Goal: Information Seeking & Learning: Learn about a topic

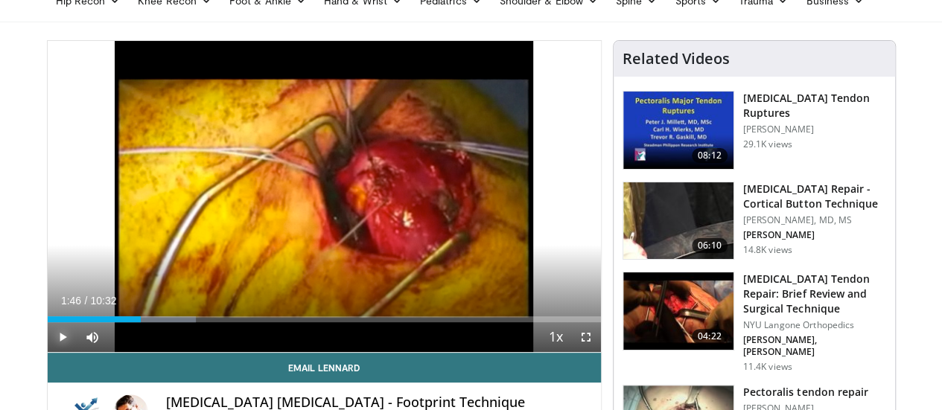
click at [48, 352] on span "Video Player" at bounding box center [63, 337] width 30 height 30
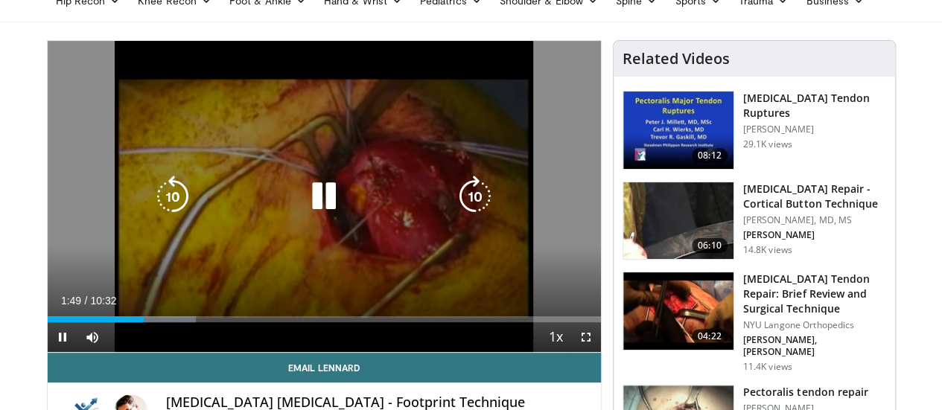
click at [153, 202] on icon "Video Player" at bounding box center [173, 197] width 42 height 42
click at [471, 208] on icon "Video Player" at bounding box center [475, 197] width 42 height 42
click at [152, 200] on icon "Video Player" at bounding box center [173, 197] width 42 height 42
click at [152, 205] on icon "Video Player" at bounding box center [173, 197] width 42 height 42
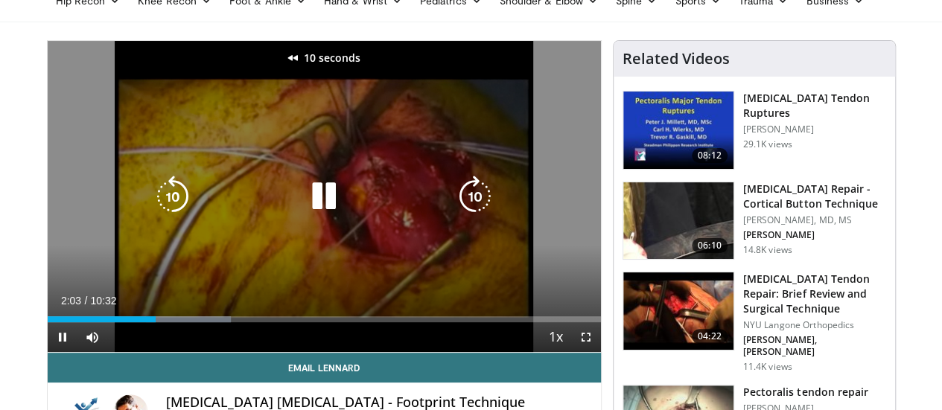
click at [152, 205] on icon "Video Player" at bounding box center [173, 197] width 42 height 42
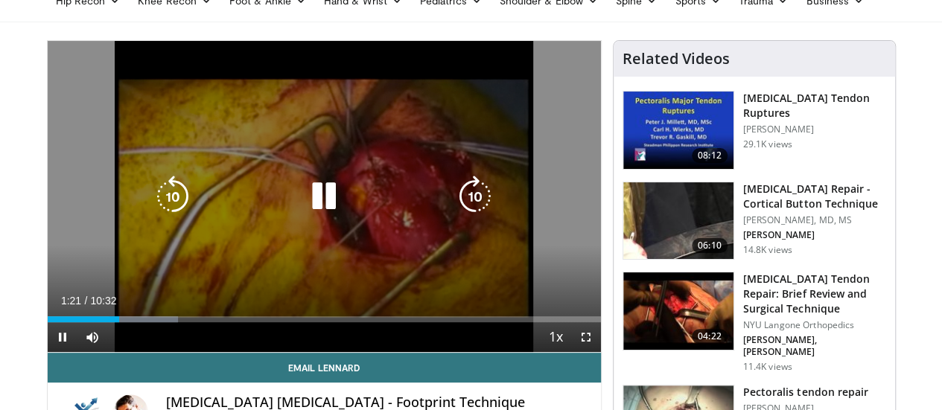
drag, startPoint x: 456, startPoint y: 216, endPoint x: 470, endPoint y: 217, distance: 14.2
click at [470, 217] on icon "Video Player" at bounding box center [475, 197] width 42 height 42
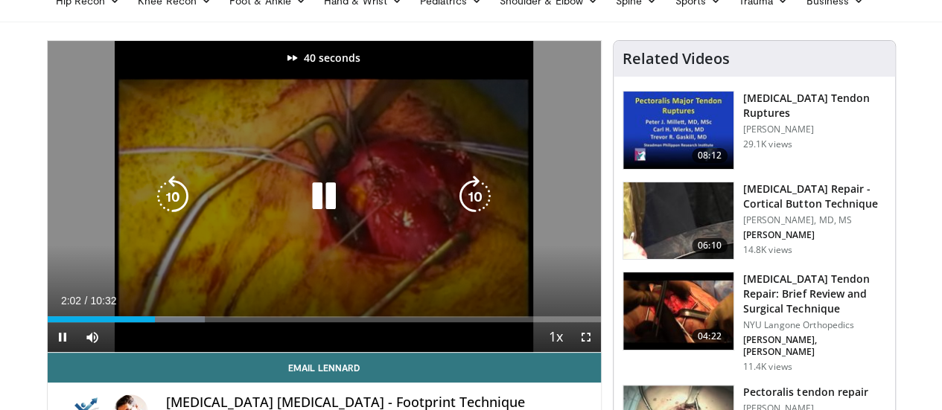
click at [470, 217] on icon "Video Player" at bounding box center [475, 197] width 42 height 42
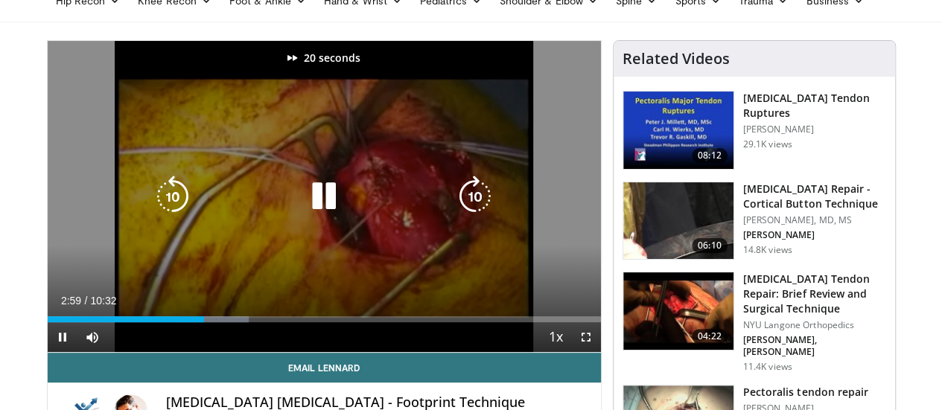
click at [470, 217] on icon "Video Player" at bounding box center [475, 197] width 42 height 42
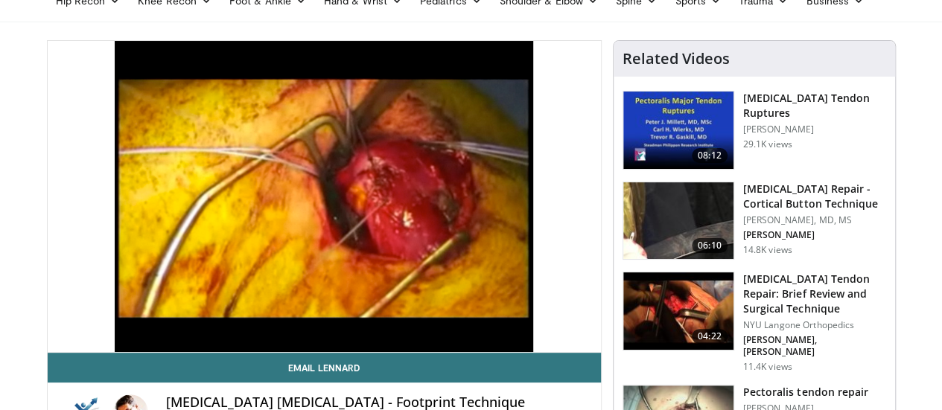
click at [470, 217] on div "60 seconds Tap to unmute" at bounding box center [324, 196] width 553 height 311
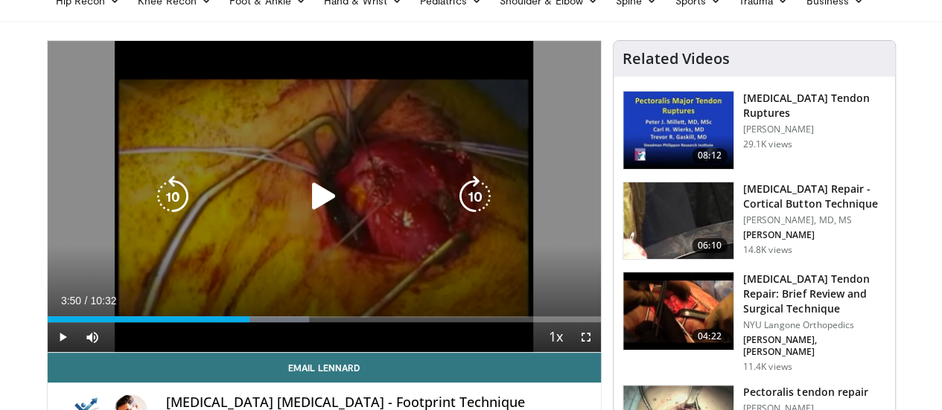
click at [464, 209] on icon "Video Player" at bounding box center [475, 197] width 42 height 42
click at [304, 215] on icon "Video Player" at bounding box center [324, 197] width 42 height 42
click at [487, 211] on icon "Video Player" at bounding box center [475, 197] width 42 height 42
click at [475, 214] on icon "Video Player" at bounding box center [475, 197] width 42 height 42
click at [479, 211] on icon "Video Player" at bounding box center [475, 197] width 42 height 42
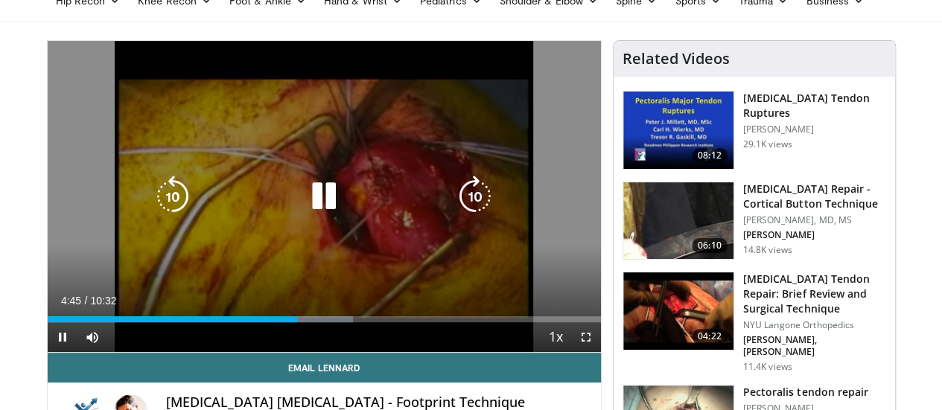
click at [473, 212] on icon "Video Player" at bounding box center [475, 197] width 42 height 42
click at [474, 213] on icon "Video Player" at bounding box center [475, 197] width 42 height 42
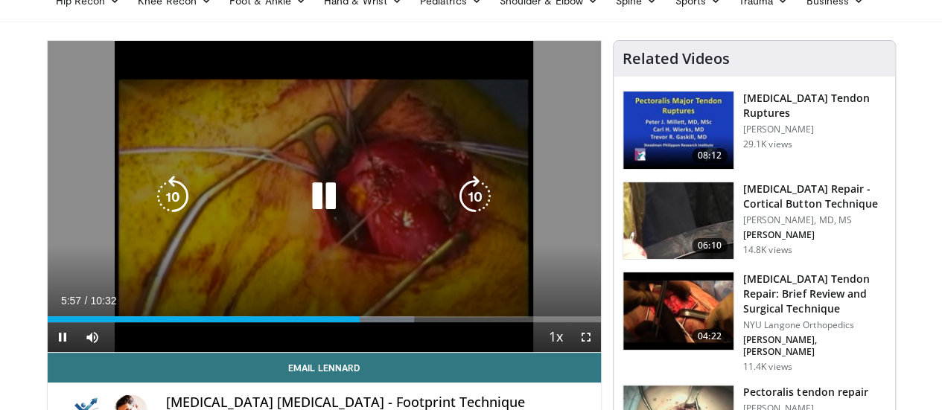
click at [479, 209] on icon "Video Player" at bounding box center [475, 197] width 42 height 42
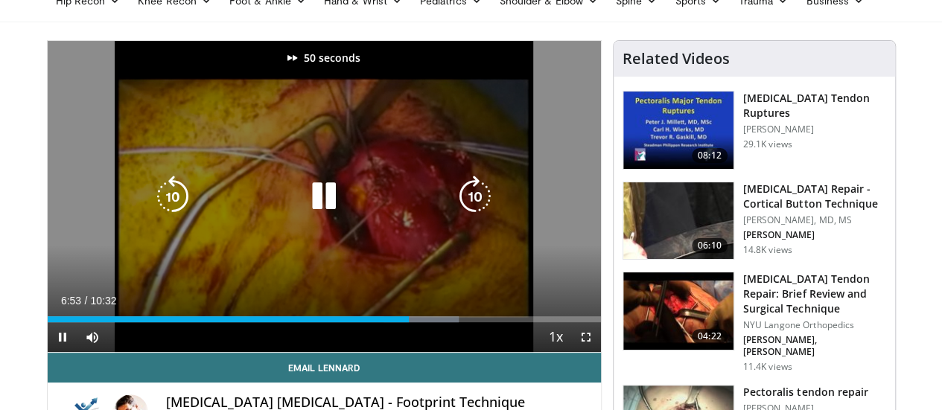
click at [479, 209] on icon "Video Player" at bounding box center [475, 197] width 42 height 42
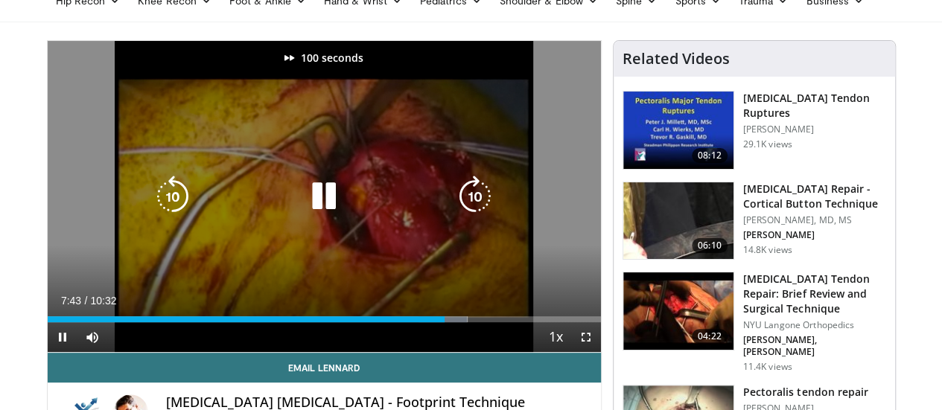
click at [479, 209] on icon "Video Player" at bounding box center [475, 197] width 42 height 42
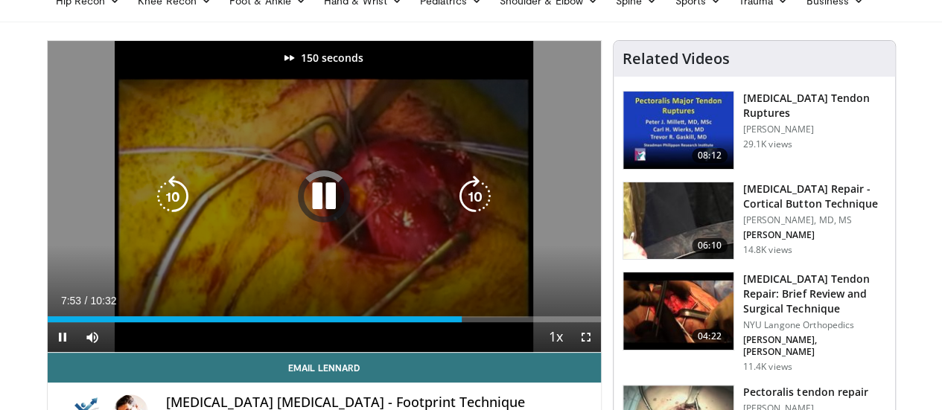
click at [479, 209] on icon "Video Player" at bounding box center [475, 197] width 42 height 42
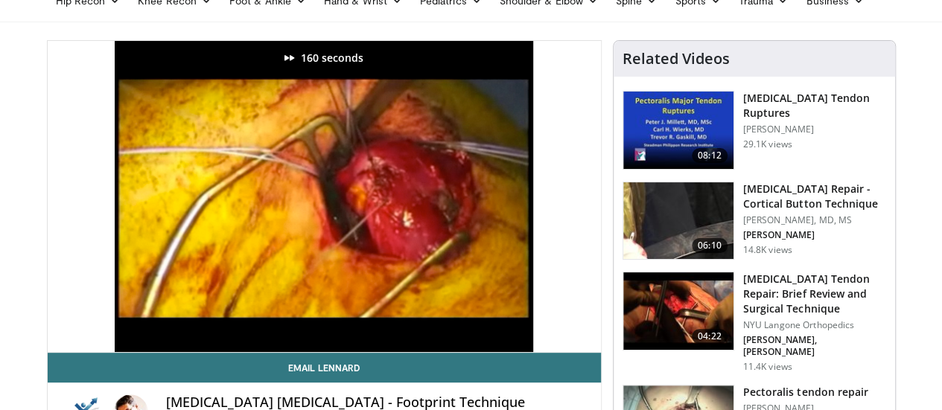
click at [794, 289] on h3 "[MEDICAL_DATA] Tendon Repair: Brief Review and Surgical Technique" at bounding box center [814, 294] width 143 height 45
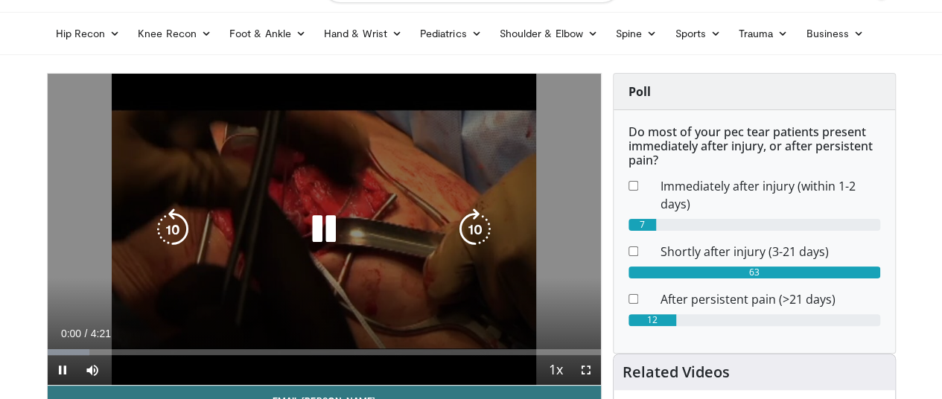
scroll to position [46, 0]
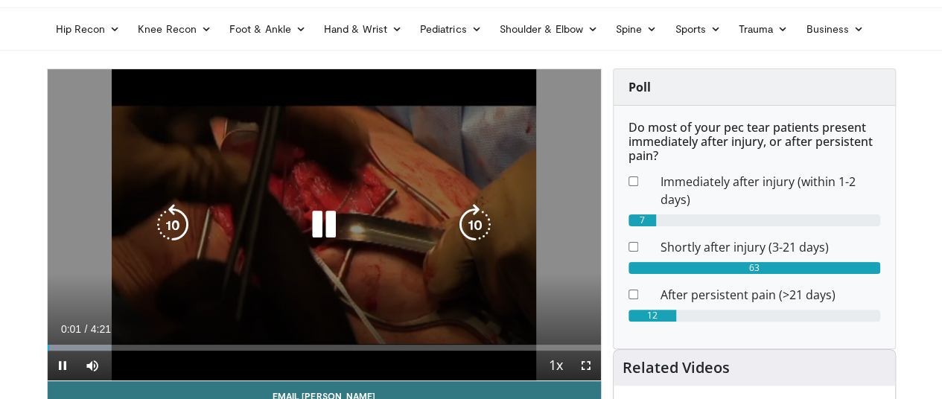
click at [474, 240] on icon "Video Player" at bounding box center [475, 225] width 42 height 42
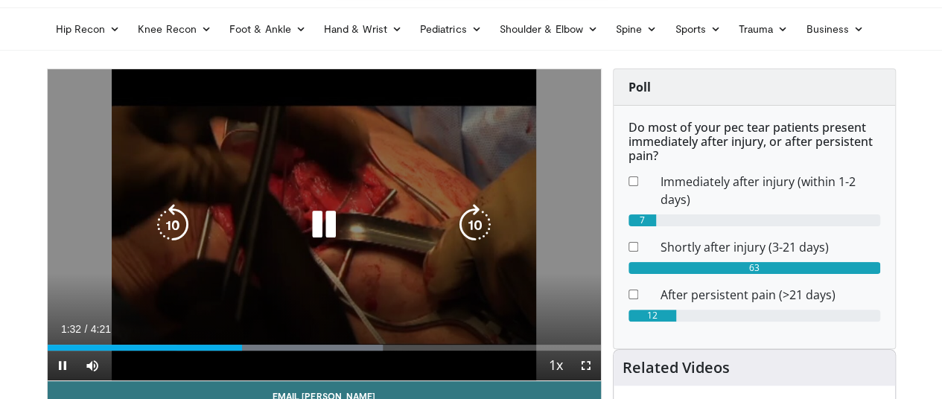
click at [478, 237] on icon "Video Player" at bounding box center [475, 225] width 42 height 42
click at [470, 237] on icon "Video Player" at bounding box center [475, 225] width 42 height 42
click at [476, 241] on icon "Video Player" at bounding box center [475, 225] width 42 height 42
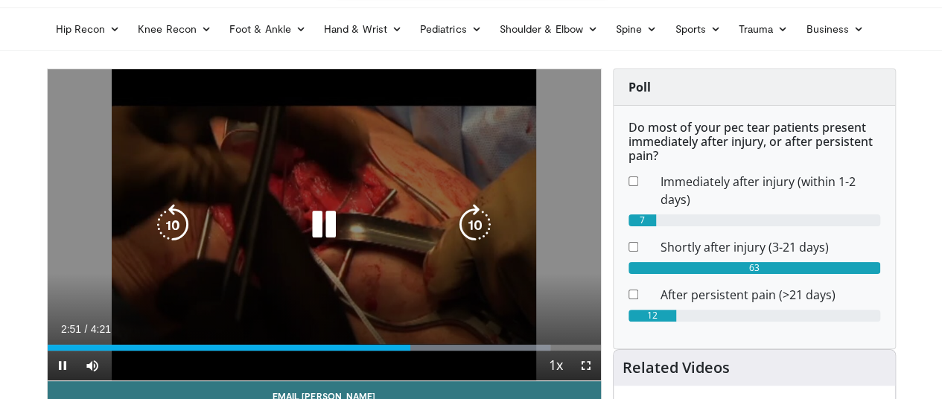
click at [475, 240] on icon "Video Player" at bounding box center [475, 225] width 42 height 42
click at [475, 244] on icon "Video Player" at bounding box center [475, 225] width 42 height 42
click at [481, 232] on icon "Video Player" at bounding box center [475, 225] width 42 height 42
click at [482, 231] on icon "Video Player" at bounding box center [475, 225] width 42 height 42
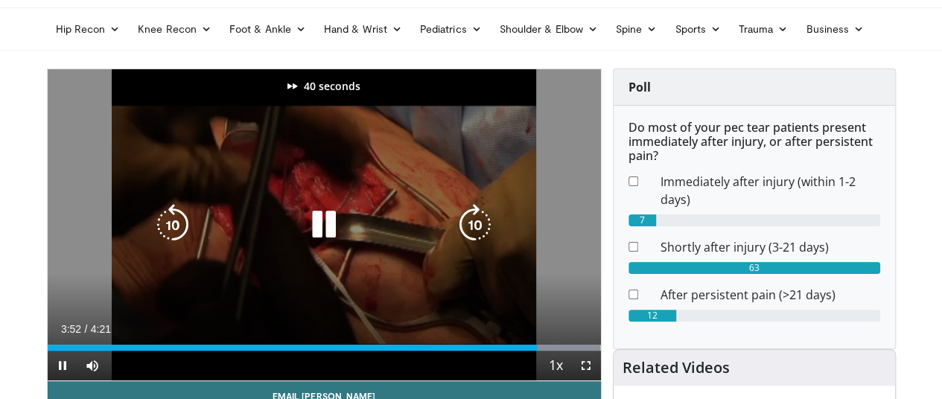
click at [482, 237] on icon "Video Player" at bounding box center [475, 225] width 42 height 42
click at [480, 229] on icon "Video Player" at bounding box center [475, 225] width 42 height 42
click at [306, 232] on icon "Video Player" at bounding box center [324, 225] width 42 height 42
click at [313, 240] on icon "Video Player" at bounding box center [324, 225] width 42 height 42
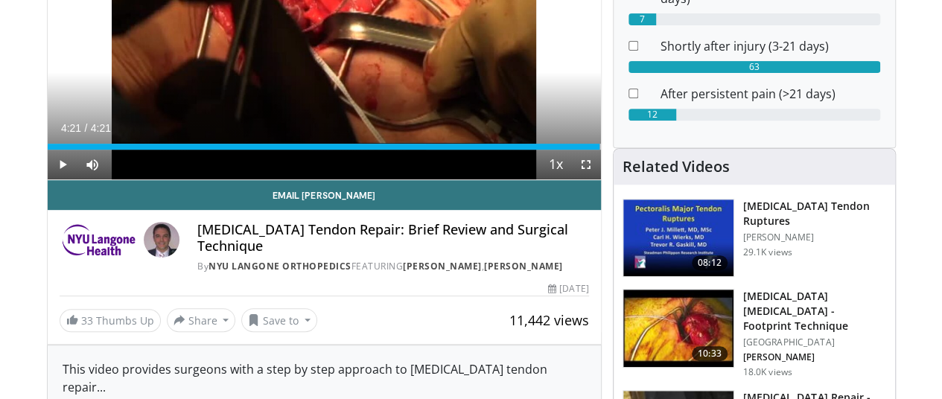
scroll to position [269, 0]
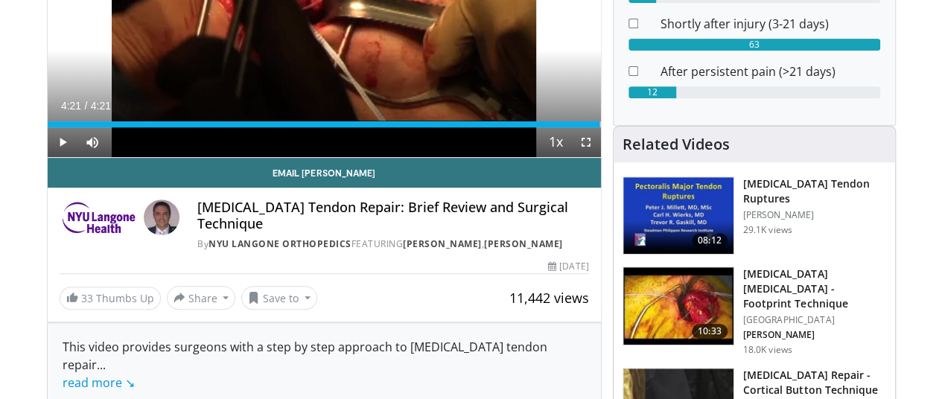
click at [805, 176] on h3 "[MEDICAL_DATA] Tendon Ruptures" at bounding box center [814, 191] width 143 height 30
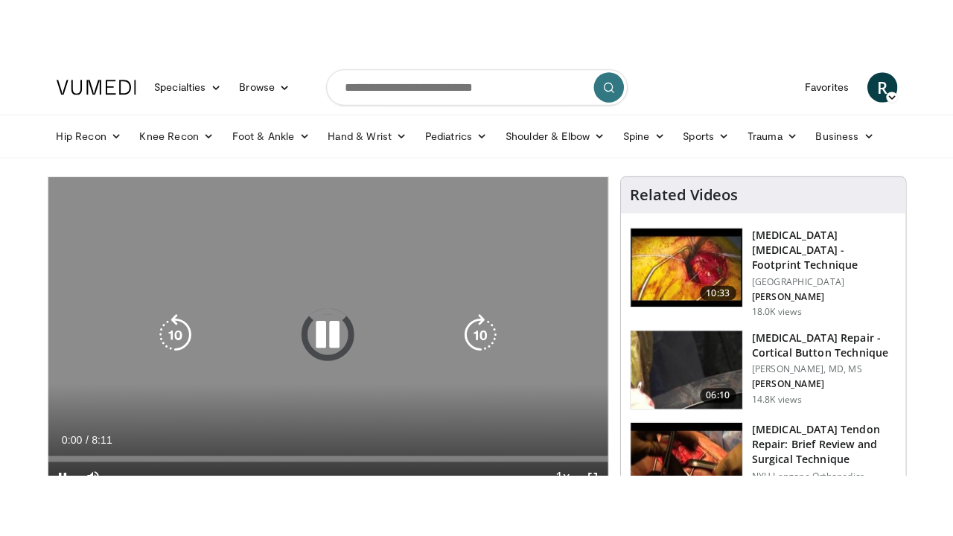
scroll to position [74, 0]
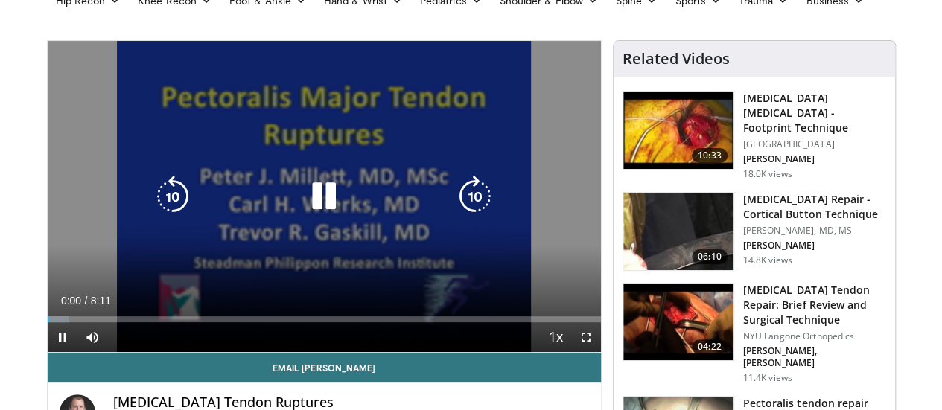
click at [482, 210] on icon "Video Player" at bounding box center [475, 197] width 42 height 42
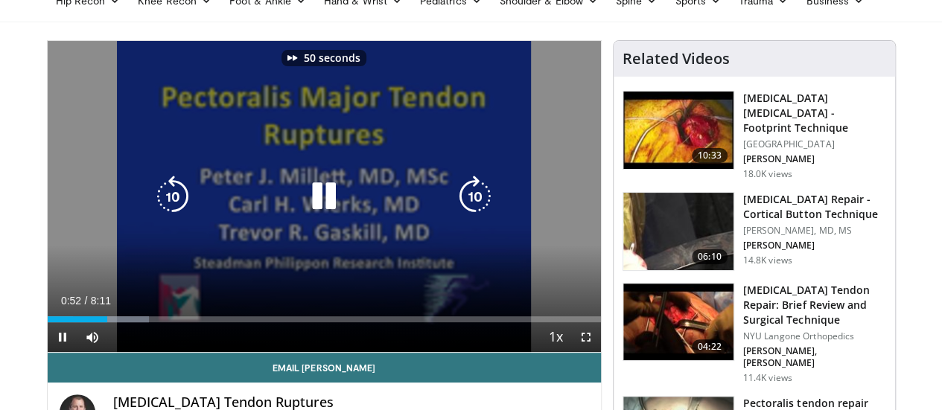
click at [154, 205] on icon "Video Player" at bounding box center [173, 197] width 42 height 42
click at [484, 207] on icon "Video Player" at bounding box center [475, 197] width 42 height 42
drag, startPoint x: 598, startPoint y: 365, endPoint x: 598, endPoint y: 456, distance: 90.1
click at [598, 352] on span "Video Player" at bounding box center [586, 337] width 30 height 30
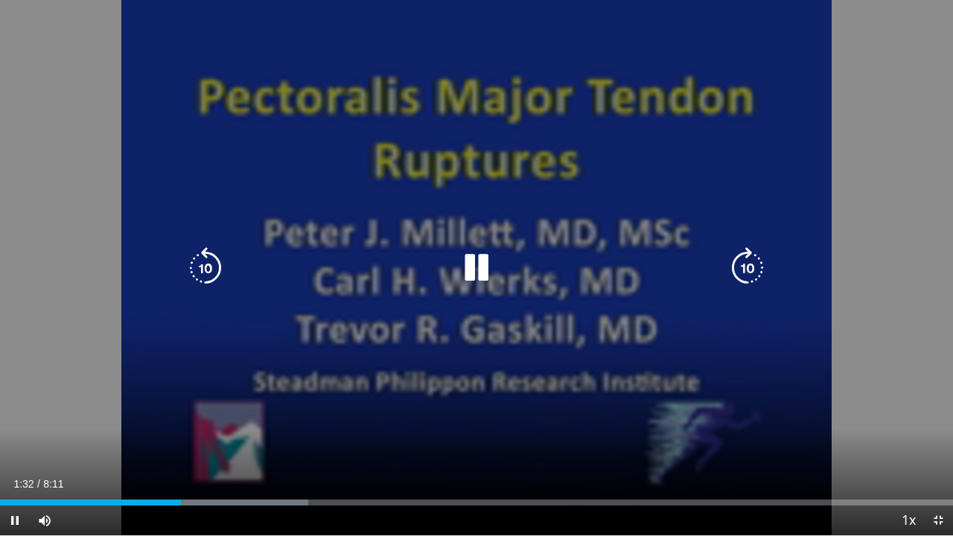
click at [735, 261] on icon "Video Player" at bounding box center [748, 268] width 42 height 42
click at [740, 261] on icon "Video Player" at bounding box center [748, 268] width 42 height 42
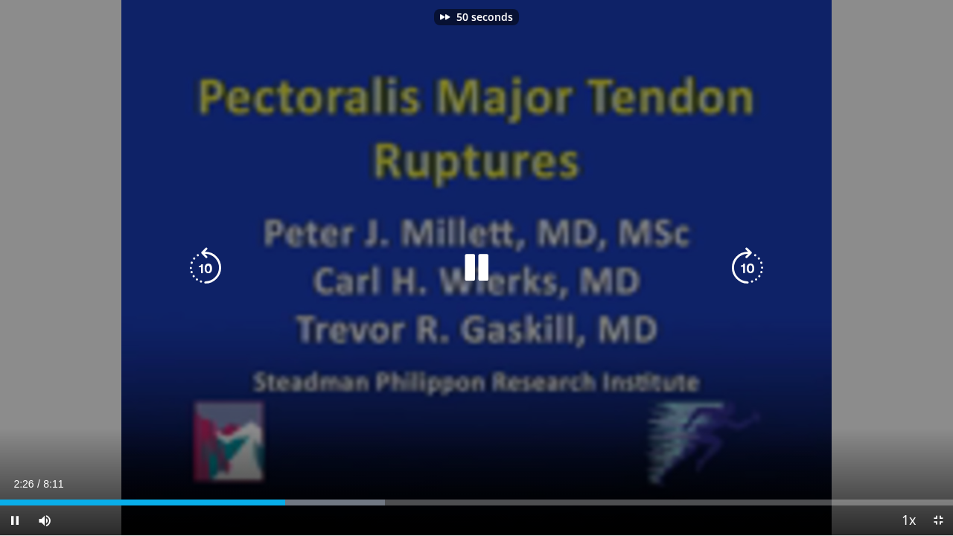
click at [744, 264] on icon "Video Player" at bounding box center [748, 268] width 42 height 42
click at [744, 263] on icon "Video Player" at bounding box center [748, 268] width 42 height 42
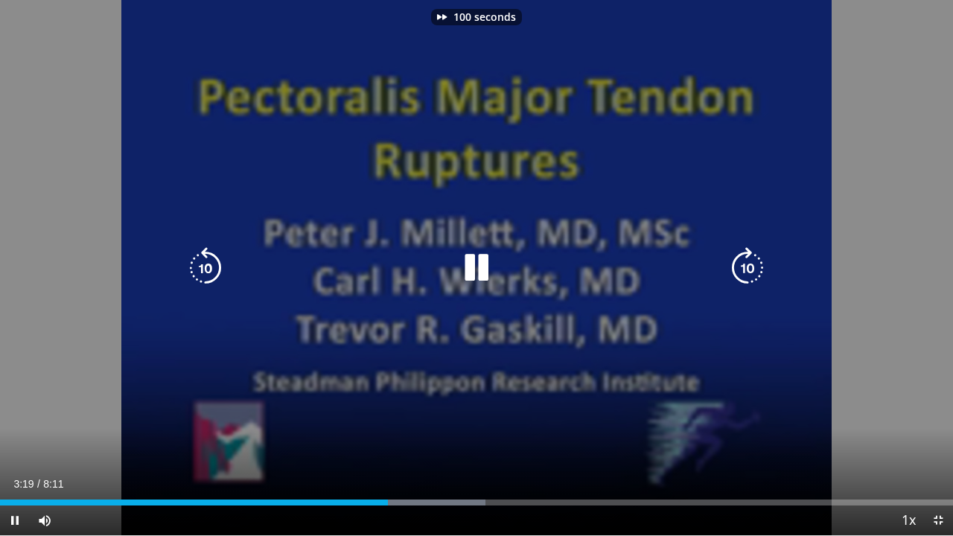
click at [744, 263] on icon "Video Player" at bounding box center [748, 268] width 42 height 42
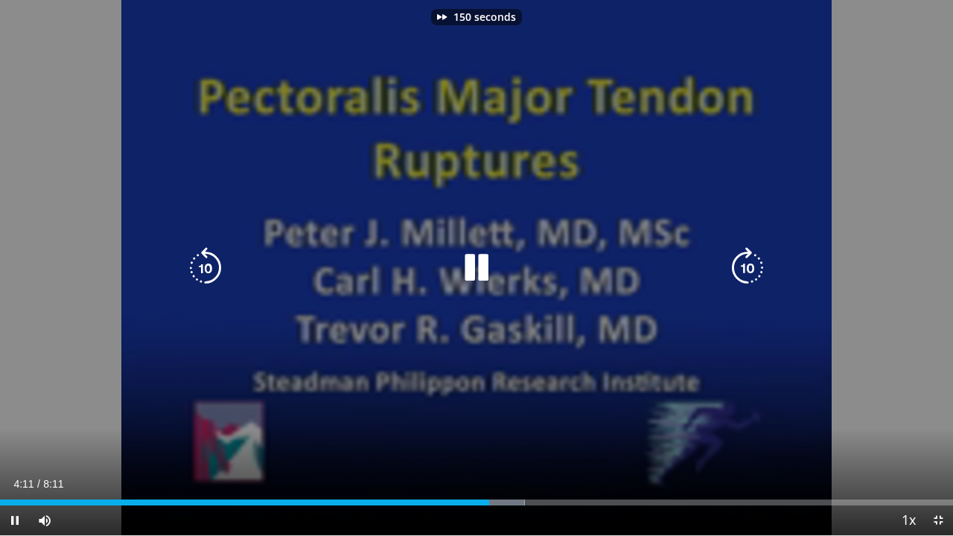
click at [744, 263] on icon "Video Player" at bounding box center [748, 268] width 42 height 42
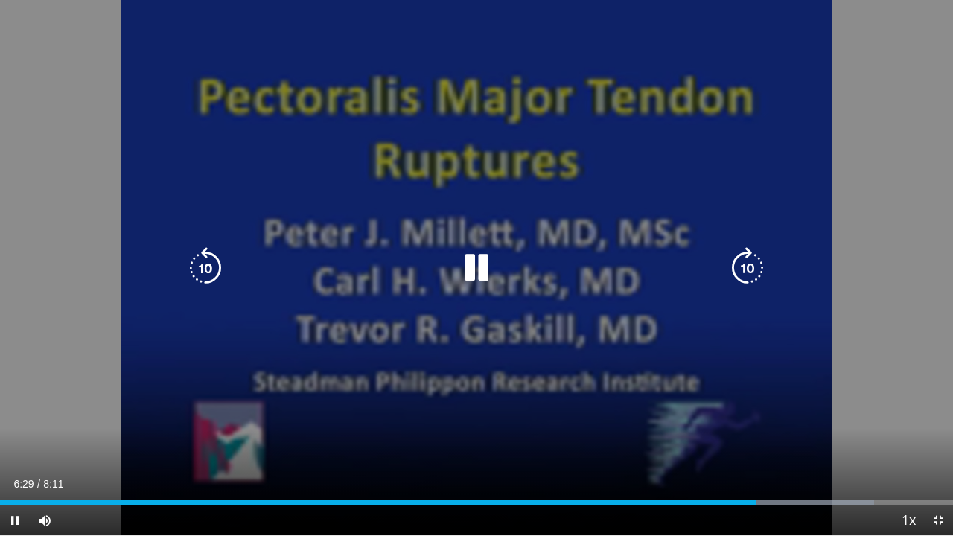
click at [759, 262] on icon "Video Player" at bounding box center [748, 268] width 42 height 42
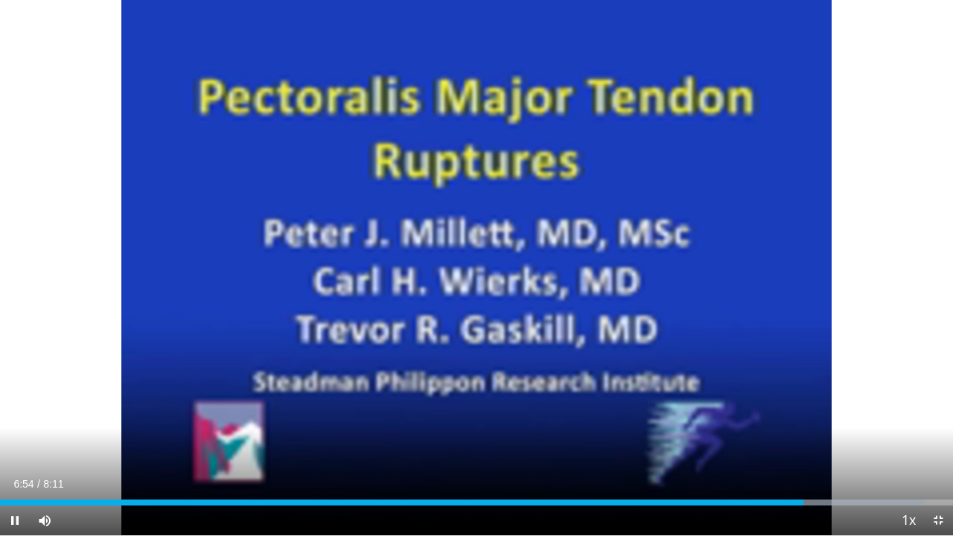
click at [759, 262] on div "20 seconds Tap to unmute" at bounding box center [476, 267] width 953 height 535
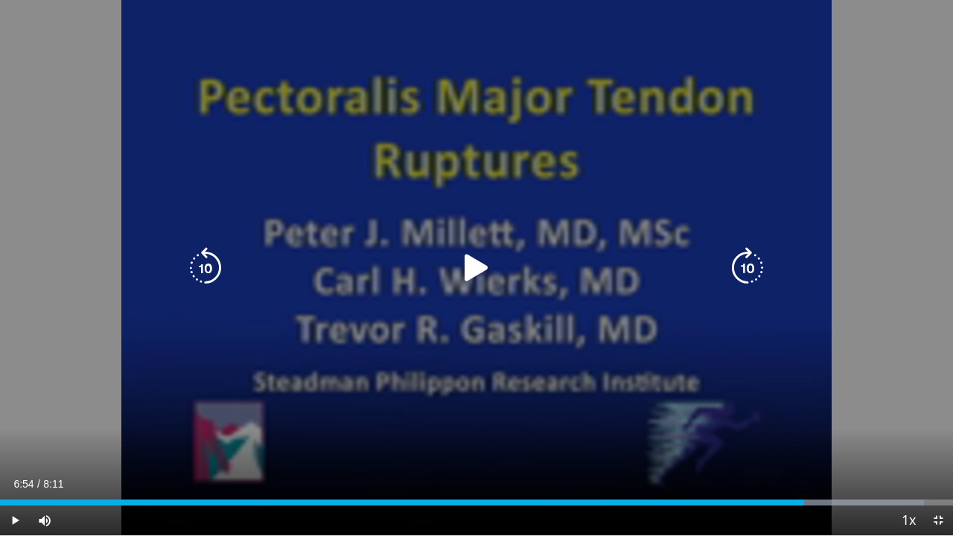
click at [735, 275] on icon "Video Player" at bounding box center [748, 268] width 42 height 42
click at [458, 268] on icon "Video Player" at bounding box center [477, 268] width 42 height 42
click at [750, 281] on icon "Video Player" at bounding box center [748, 268] width 42 height 42
click at [749, 275] on icon "Video Player" at bounding box center [748, 268] width 42 height 42
click at [214, 265] on icon "Video Player" at bounding box center [206, 268] width 42 height 42
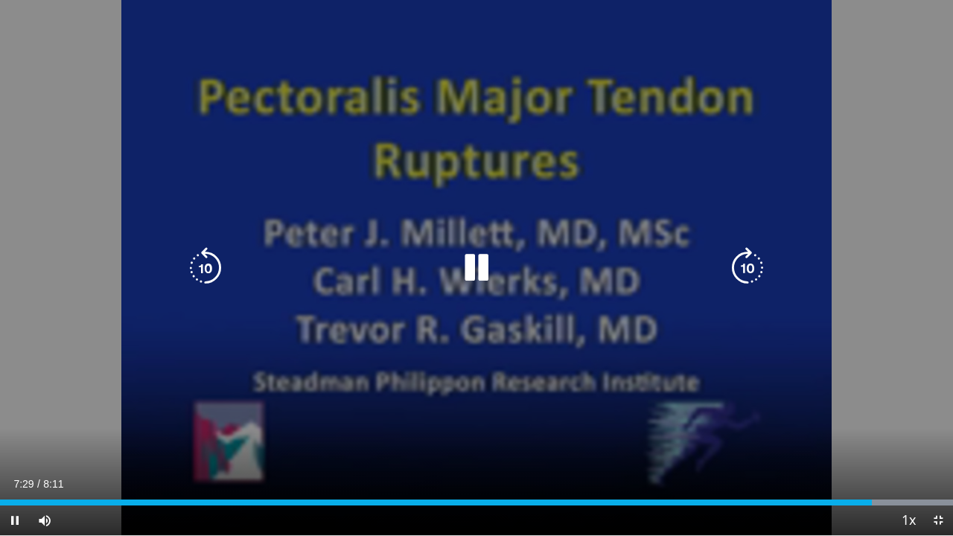
click at [756, 270] on icon "Video Player" at bounding box center [748, 268] width 42 height 42
click at [750, 269] on icon "Video Player" at bounding box center [748, 268] width 42 height 42
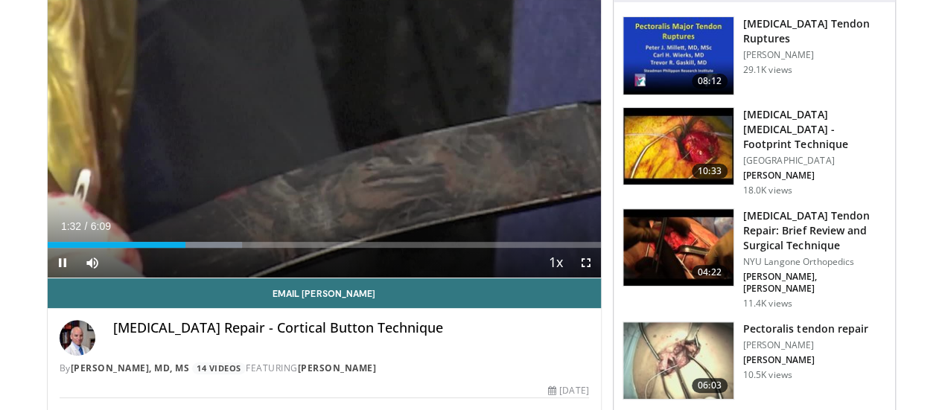
scroll to position [223, 0]
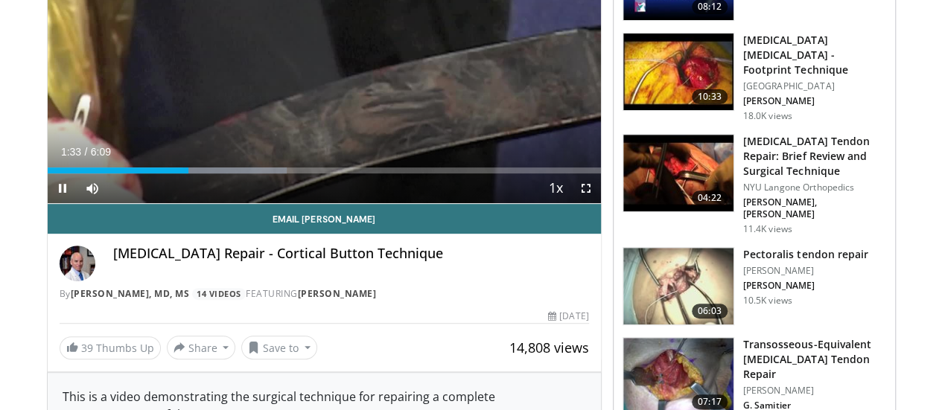
click at [831, 247] on h3 "Pectoralis tendon repair" at bounding box center [805, 254] width 125 height 15
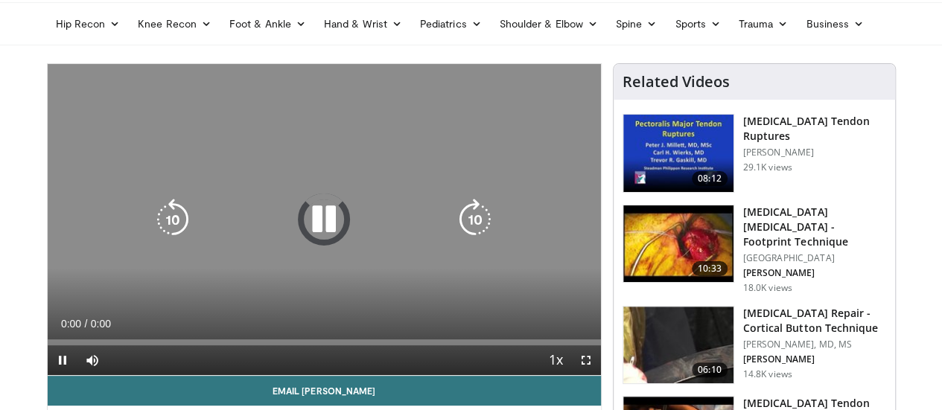
scroll to position [74, 0]
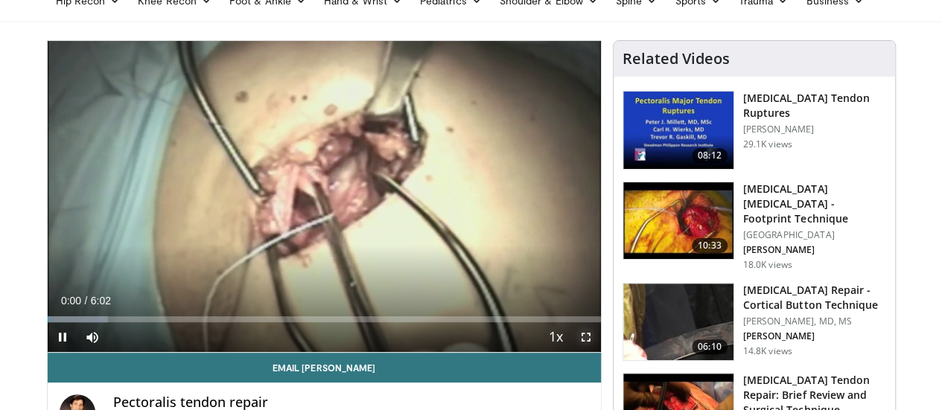
click at [601, 352] on span "Video Player" at bounding box center [586, 337] width 30 height 30
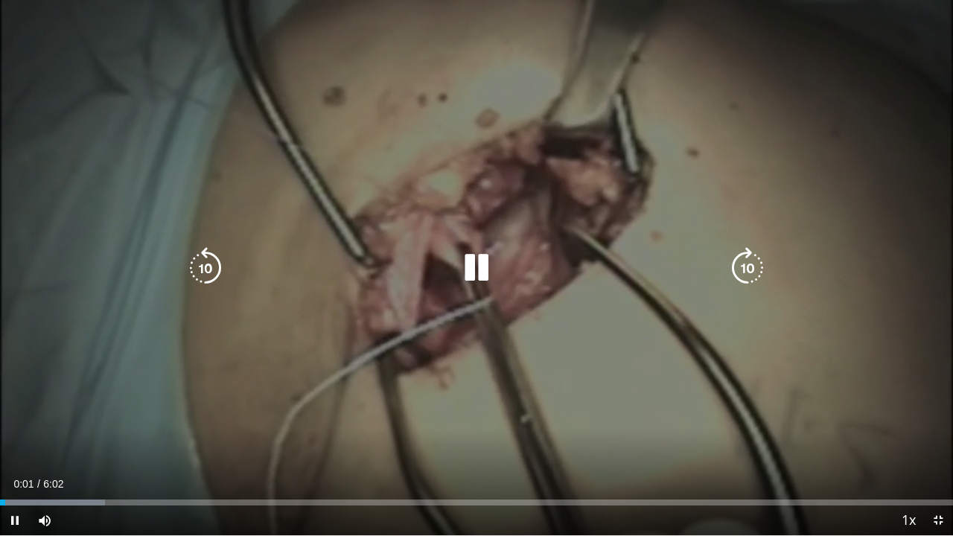
click at [755, 272] on icon "Video Player" at bounding box center [748, 268] width 42 height 42
click at [753, 263] on icon "Video Player" at bounding box center [748, 268] width 42 height 42
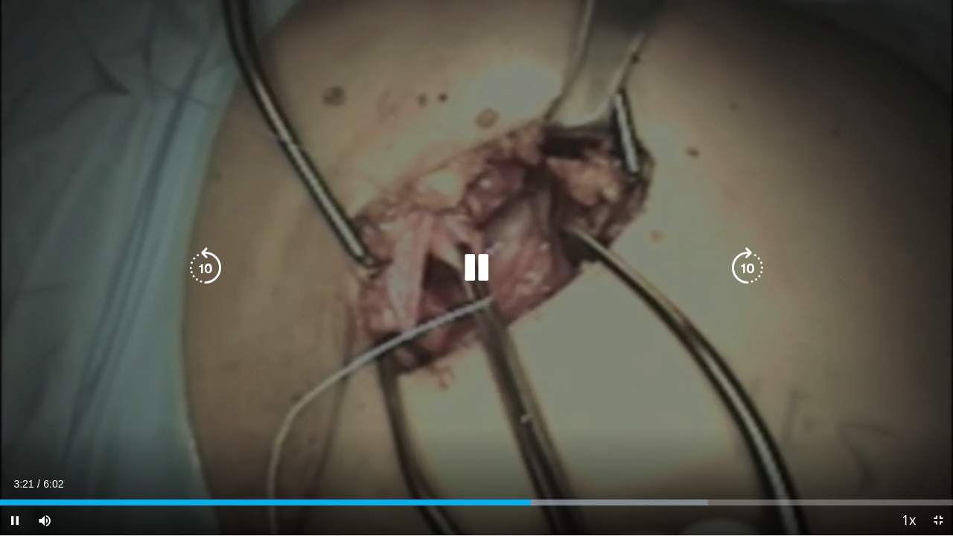
click at [755, 269] on icon "Video Player" at bounding box center [748, 268] width 42 height 42
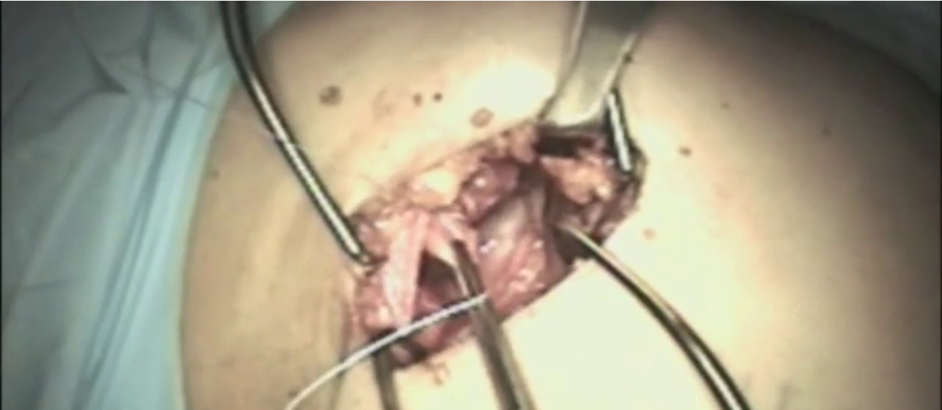
scroll to position [223, 0]
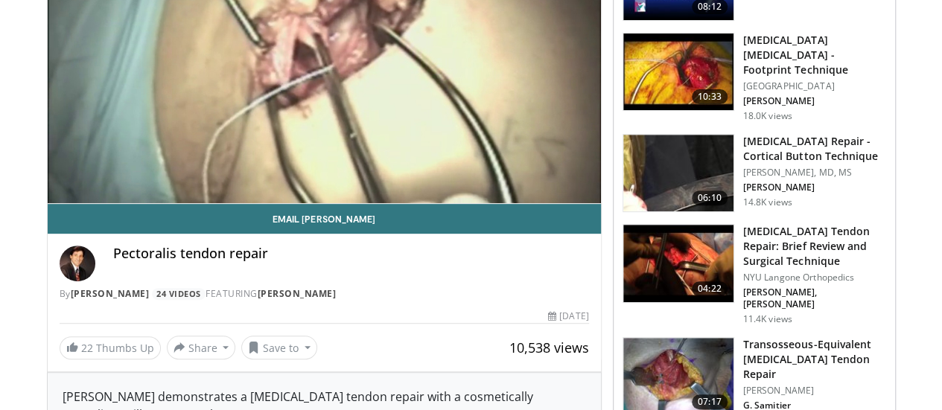
click at [811, 134] on h3 "[MEDICAL_DATA] Repair - Cortical Button Technique" at bounding box center [814, 149] width 143 height 30
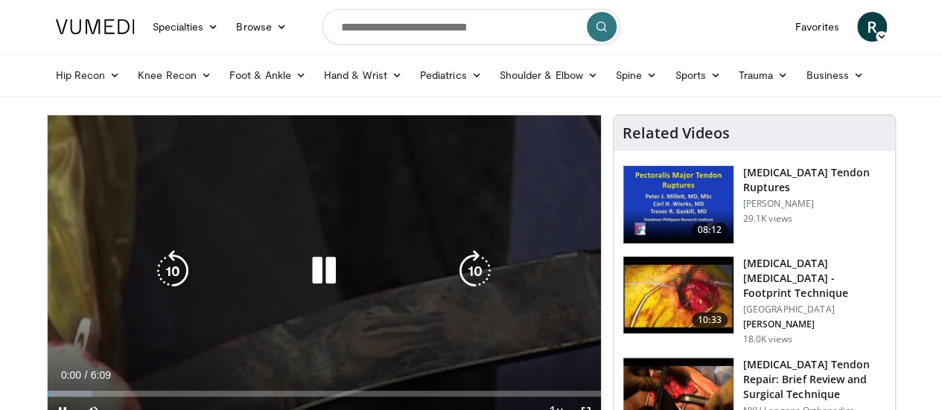
click at [491, 279] on icon "Video Player" at bounding box center [475, 271] width 42 height 42
click at [484, 282] on icon "Video Player" at bounding box center [475, 271] width 42 height 42
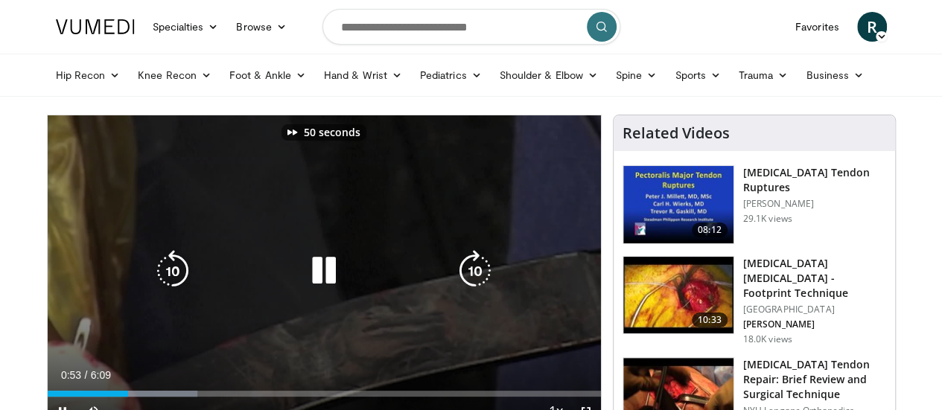
click at [152, 279] on icon "Video Player" at bounding box center [173, 271] width 42 height 42
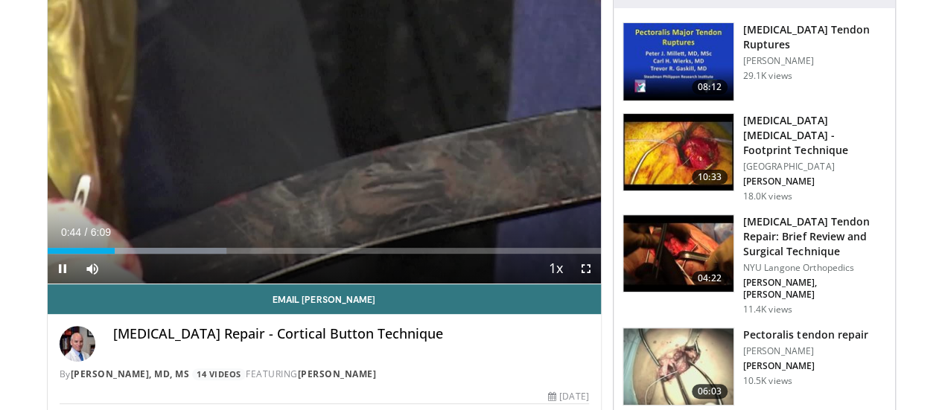
scroll to position [149, 0]
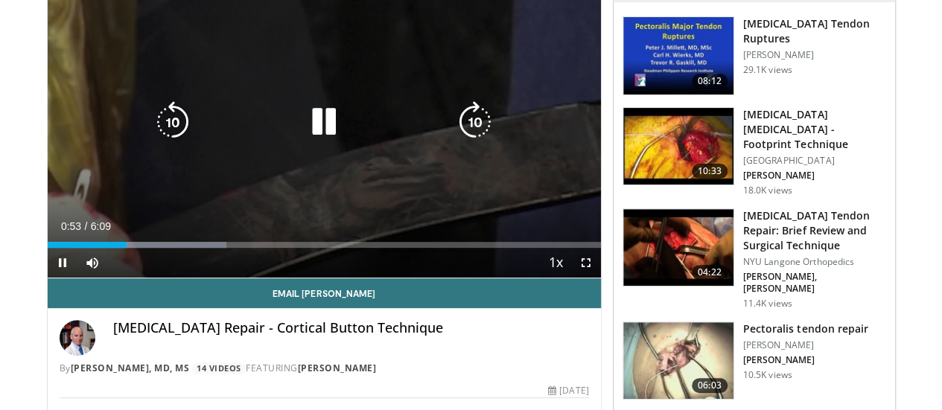
click at [152, 128] on icon "Video Player" at bounding box center [173, 122] width 42 height 42
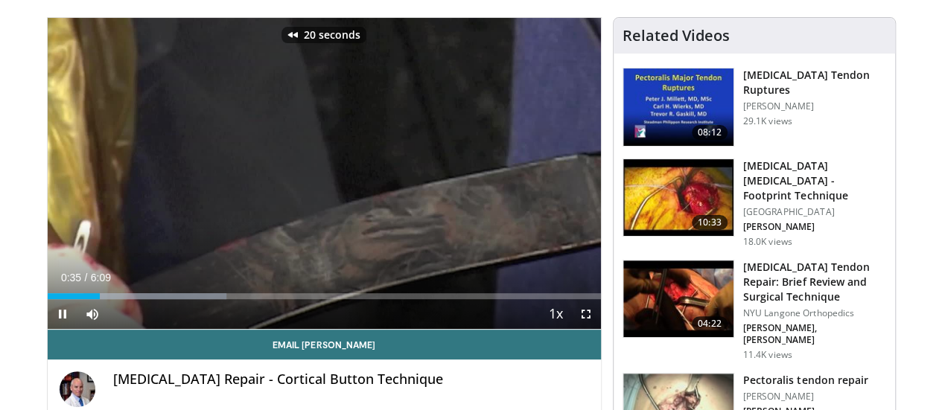
scroll to position [74, 0]
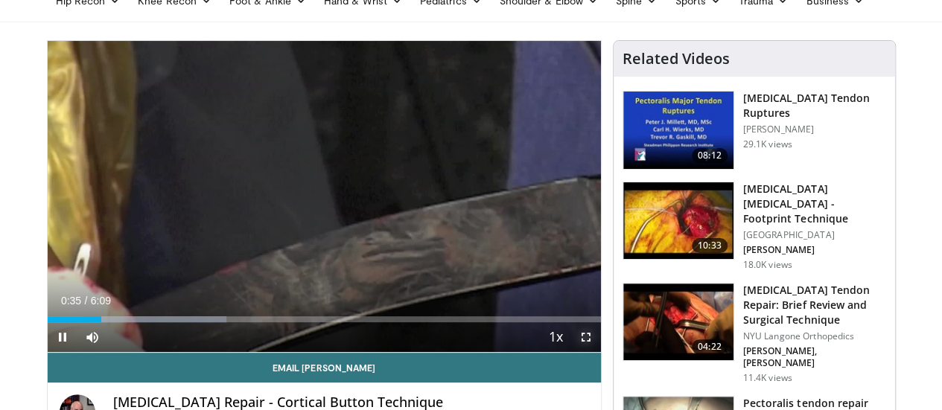
click at [596, 352] on span "Video Player" at bounding box center [586, 337] width 30 height 30
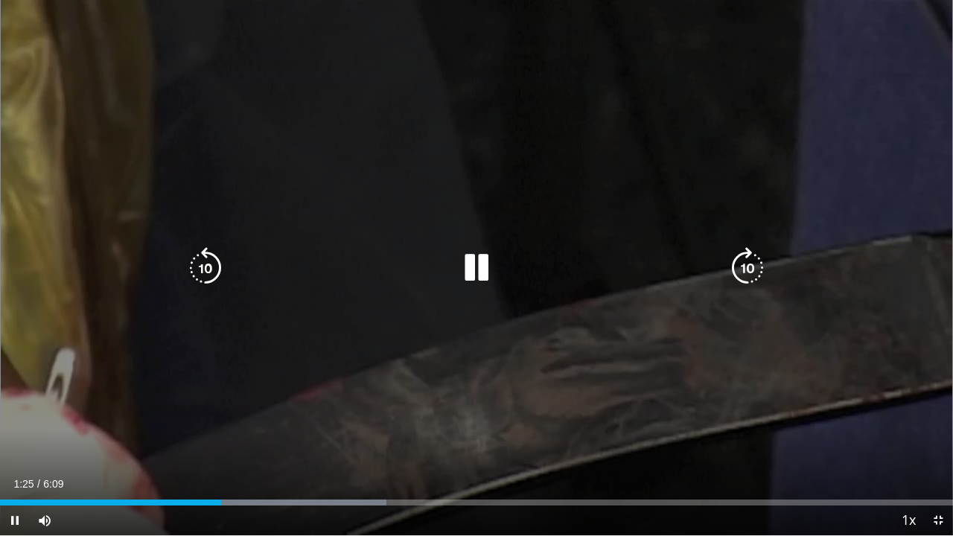
click at [756, 272] on icon "Video Player" at bounding box center [748, 268] width 42 height 42
click at [756, 267] on icon "Video Player" at bounding box center [748, 268] width 42 height 42
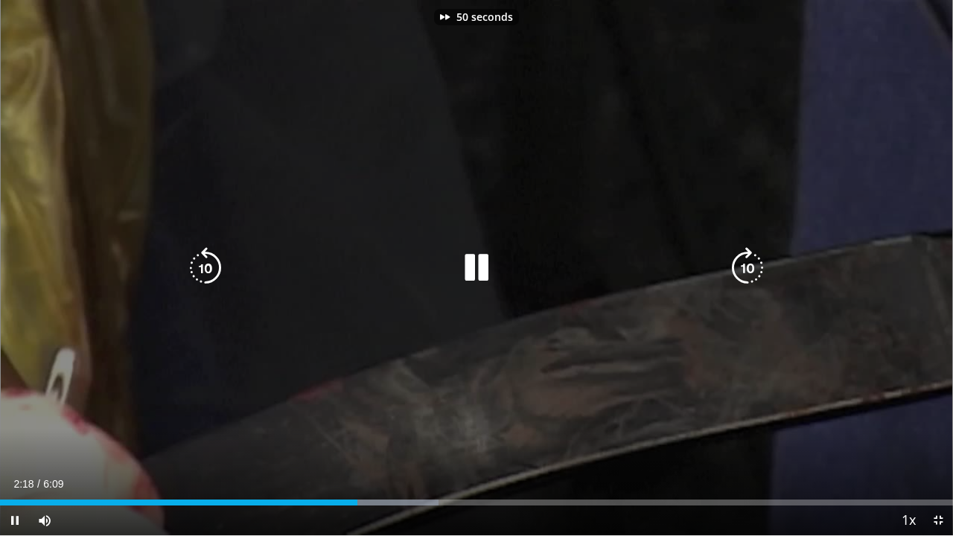
click at [756, 267] on icon "Video Player" at bounding box center [748, 268] width 42 height 42
click at [752, 259] on icon "Video Player" at bounding box center [748, 268] width 42 height 42
click at [752, 260] on icon "Video Player" at bounding box center [748, 268] width 42 height 42
click at [749, 264] on icon "Video Player" at bounding box center [748, 268] width 42 height 42
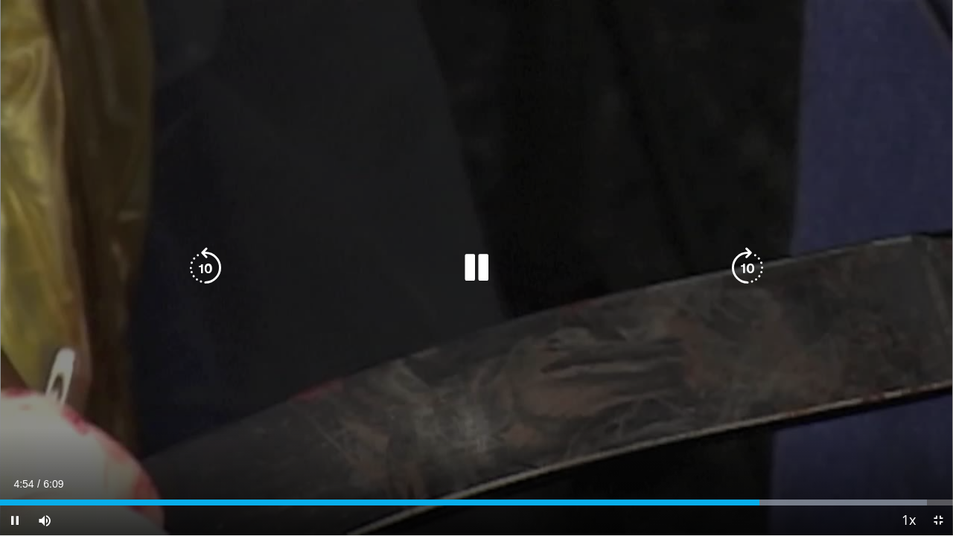
click at [202, 273] on icon "Video Player" at bounding box center [206, 268] width 42 height 42
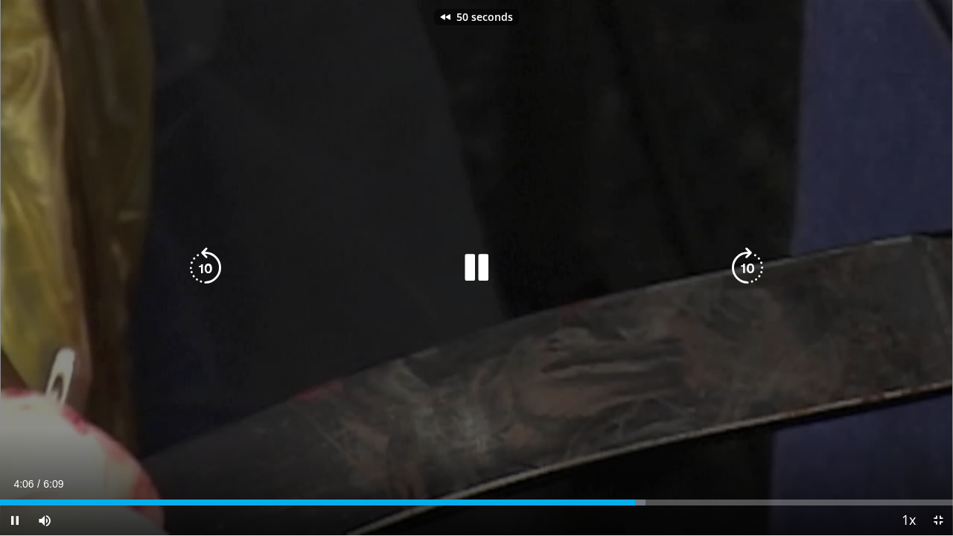
click at [704, 291] on div "50 seconds Tap to unmute" at bounding box center [476, 267] width 953 height 535
